Goal: Task Accomplishment & Management: Use online tool/utility

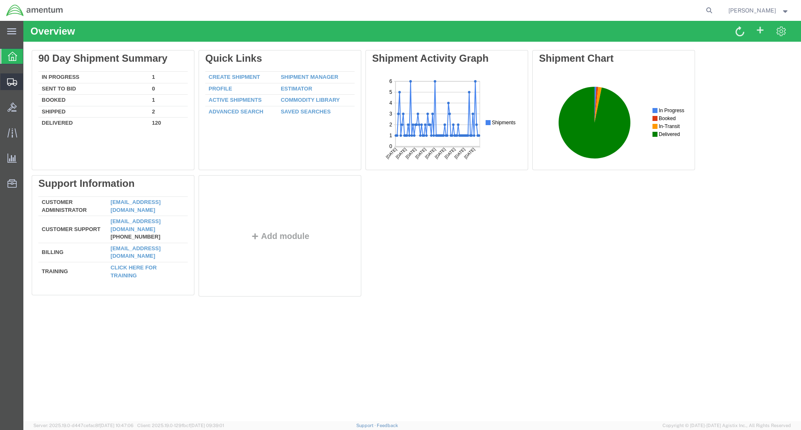
click at [3, 81] on div at bounding box center [11, 81] width 23 height 17
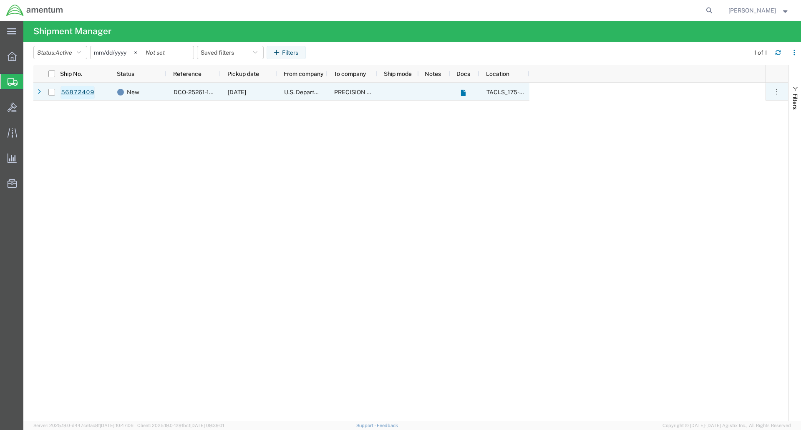
click at [86, 91] on link "56872409" at bounding box center [78, 92] width 34 height 13
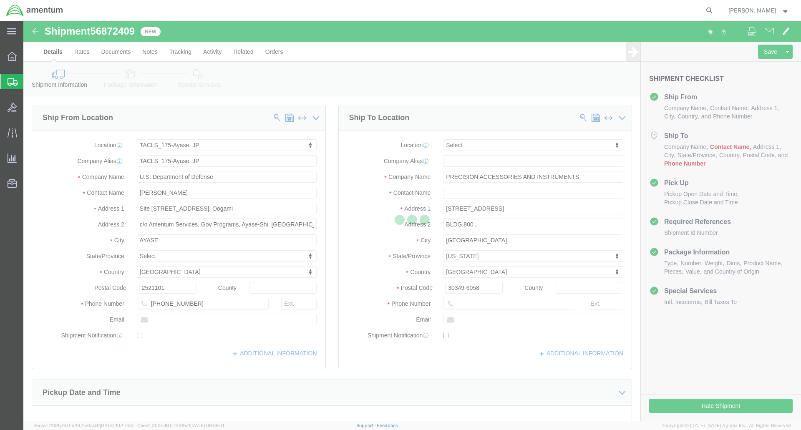
select select "60371"
select select
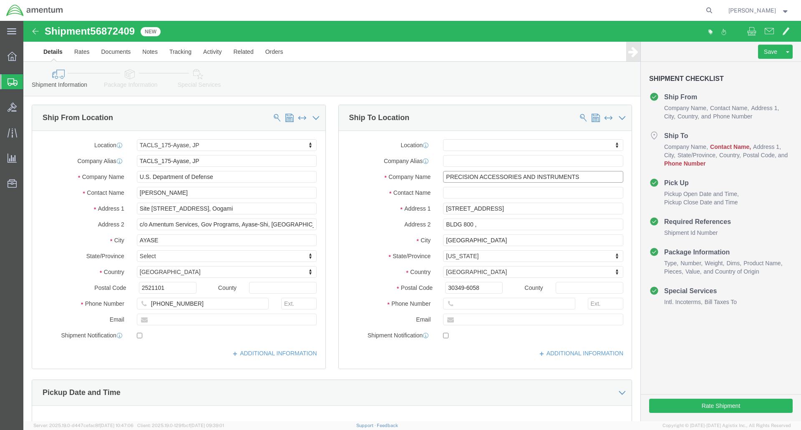
drag, startPoint x: 558, startPoint y: 156, endPoint x: 420, endPoint y: 158, distance: 137.7
click input "PRECISION ACCESSORIES AND INSTRUMENTS"
click span
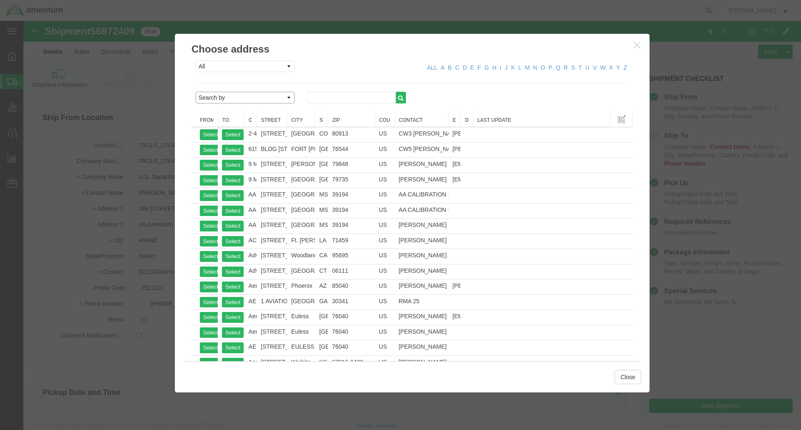
click select "Search by Address Book Name City Company Name Contact Name Country CustomerAlia…"
select select "companyName"
click select "Search by Address Book Name City Company Name Contact Name Country CustomerAlia…"
drag, startPoint x: 303, startPoint y: 73, endPoint x: 315, endPoint y: 74, distance: 12.2
click input "text"
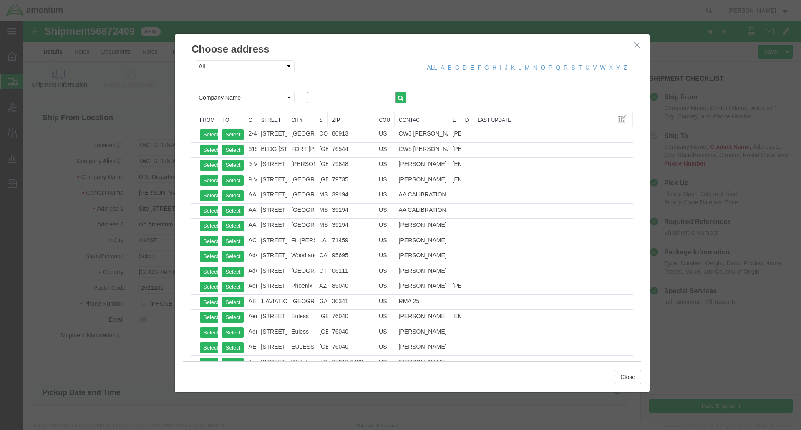
paste input "PRECISION ACCESSORIES AND INSTRUMENTS"
type input "PRECISION ACCESSORIES AND INSTRUMENTS"
click button "button"
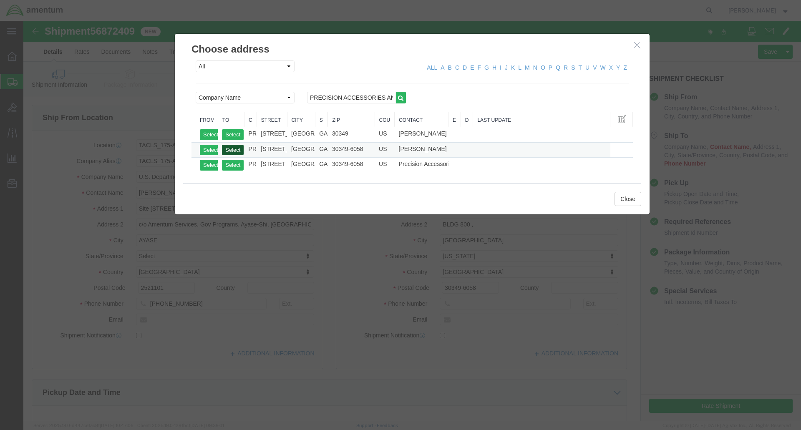
click button "Select"
select select
type input "[PERSON_NAME]"
select select "GA"
click button "Close"
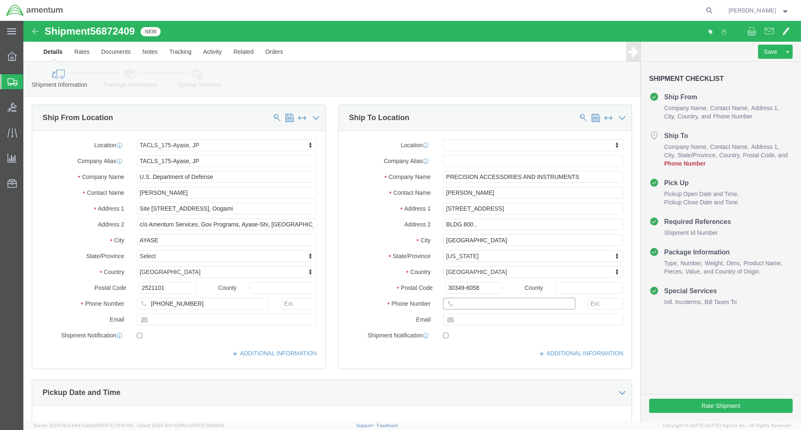
click input "text"
click span
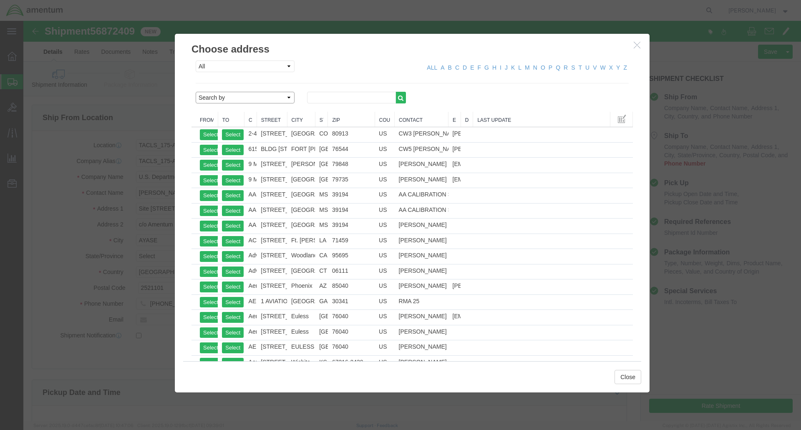
click select "Search by Address Book Name City Company Name Contact Name Country CustomerAlia…"
select select "companyName"
click select "Search by Address Book Name City Company Name Contact Name Country CustomerAlia…"
click input "text"
paste input "PRECISION ACCESSORIES AND INSTRUMENTS"
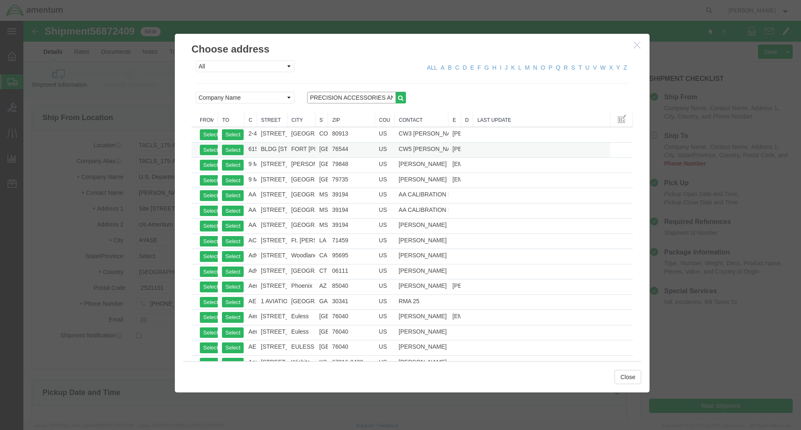
scroll to position [0, 51]
type input "PRECISION ACCESSORIES AND INSTRUMENTS"
click icon "button"
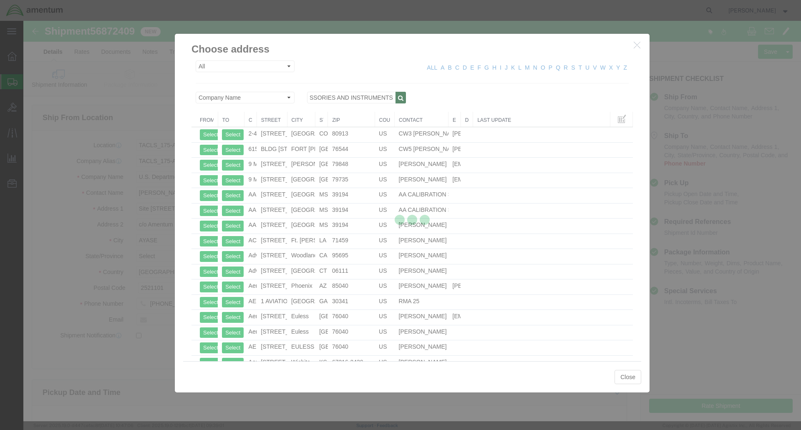
scroll to position [0, 0]
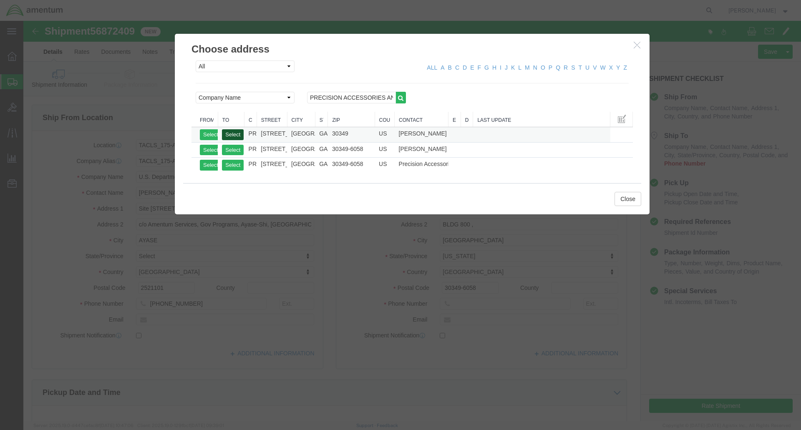
drag, startPoint x: 208, startPoint y: 113, endPoint x: 213, endPoint y: 111, distance: 5.2
click button "Select"
select select
type input "30349"
type input "[PHONE_NUMBER]"
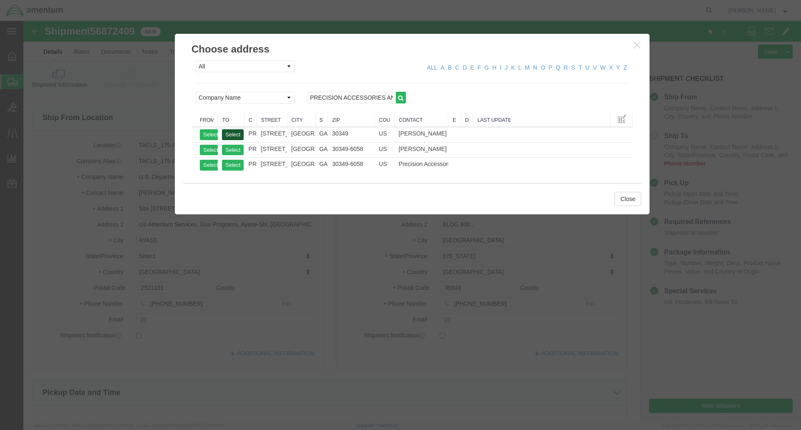
select select "GA"
click button "Select"
select select
select select "GA"
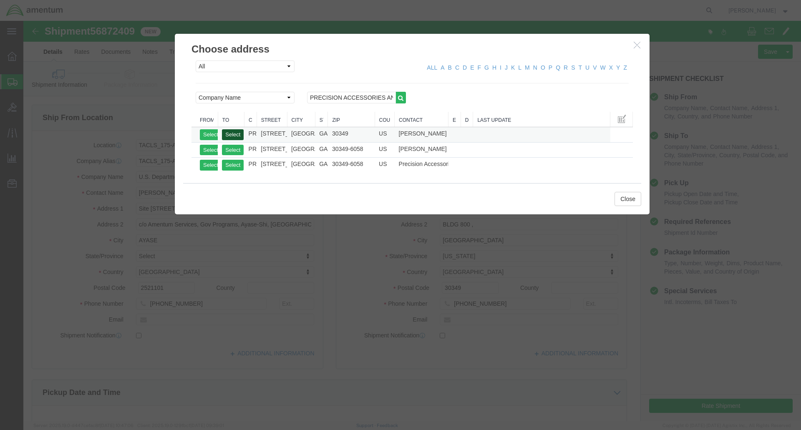
click button "Select"
select select
select select "GA"
select select
select select "GA"
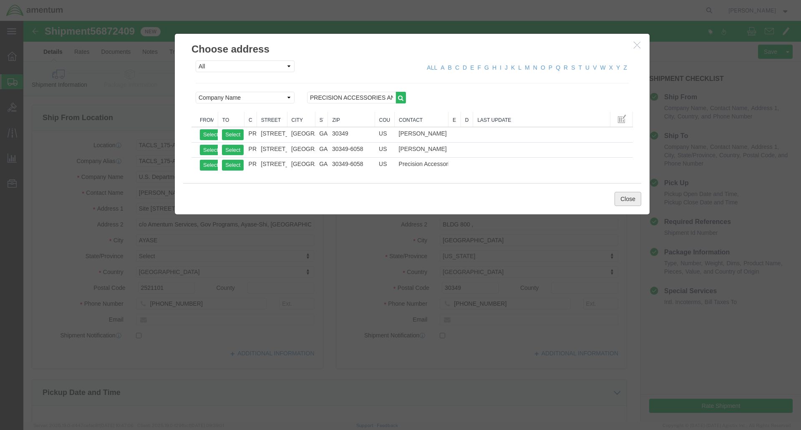
click button "Close"
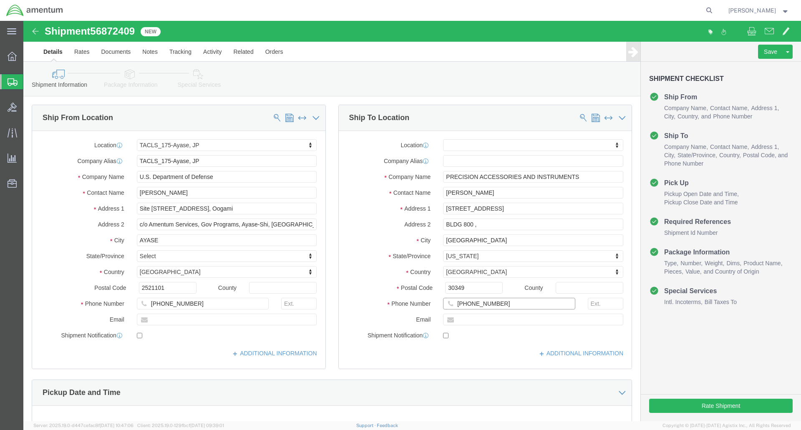
click input "[PHONE_NUMBER]"
click link "Package Information"
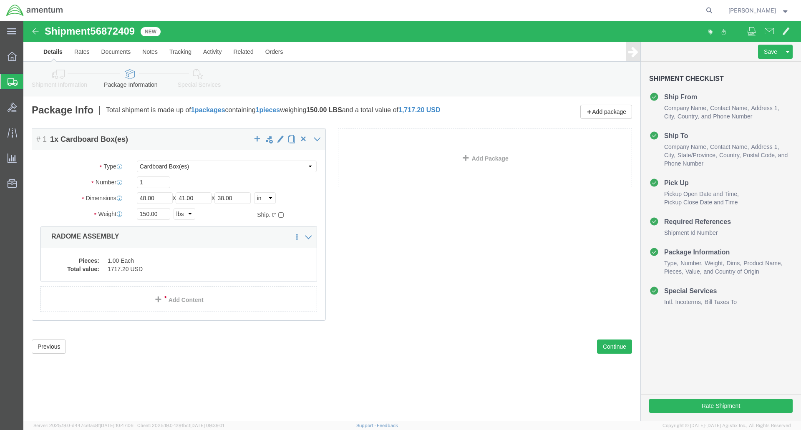
click icon
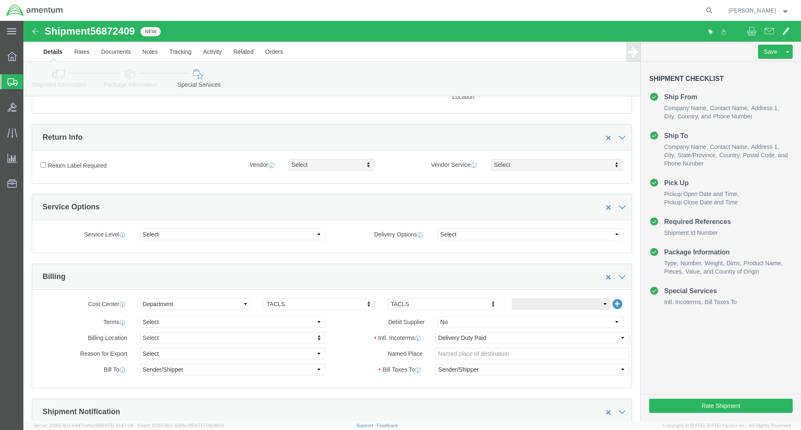
scroll to position [209, 0]
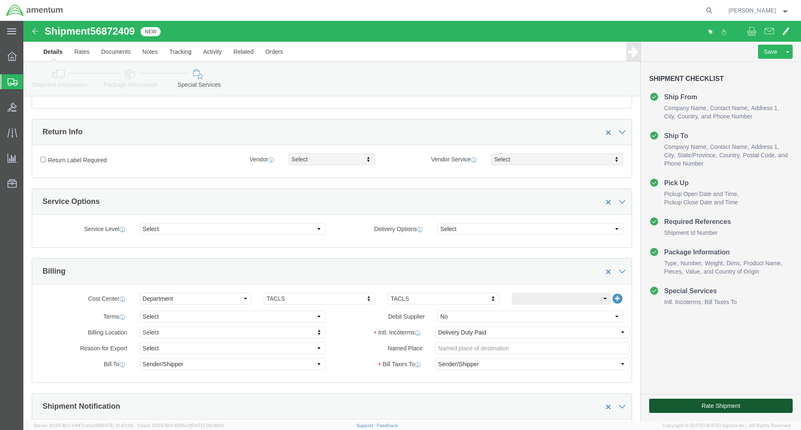
click button "Rate Shipment"
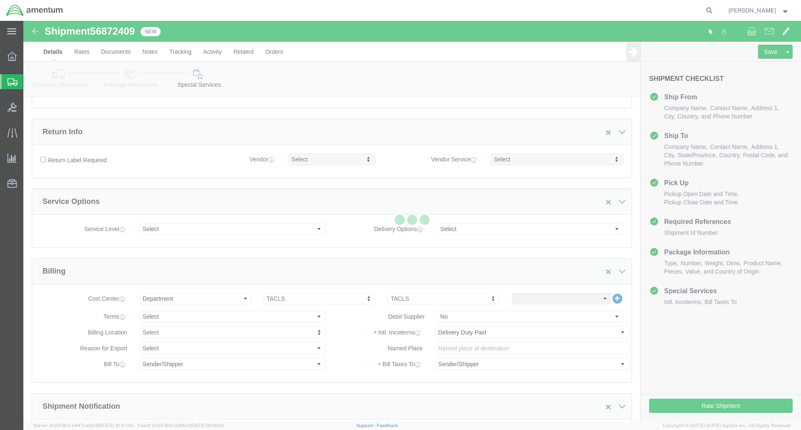
scroll to position [0, 0]
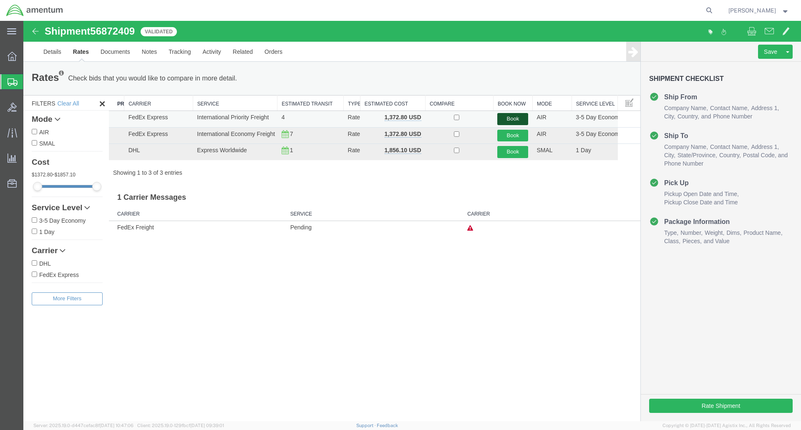
click at [513, 116] on button "Book" at bounding box center [512, 119] width 31 height 12
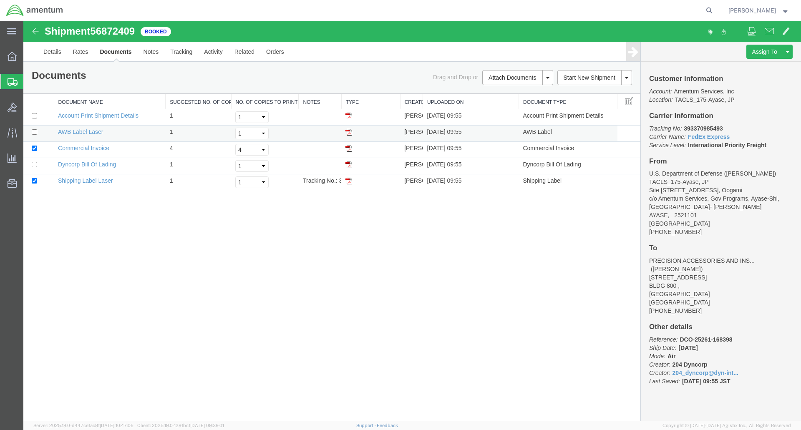
click at [352, 133] on img at bounding box center [349, 132] width 7 height 7
drag, startPoint x: 350, startPoint y: 180, endPoint x: 366, endPoint y: 177, distance: 15.6
click at [350, 180] on img at bounding box center [349, 181] width 7 height 7
